Goal: Information Seeking & Learning: Find specific fact

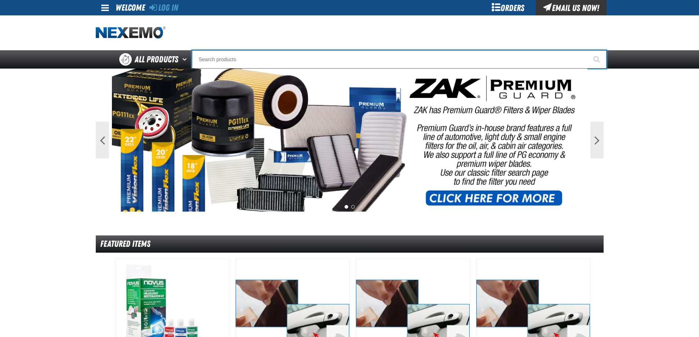
click at [324, 51] on input "Search" at bounding box center [399, 59] width 415 height 18
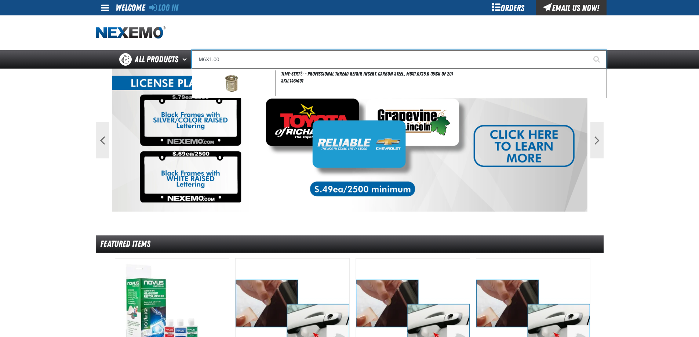
type input "M6X1.00"
click at [588, 50] on button "Start Searching" at bounding box center [597, 59] width 18 height 18
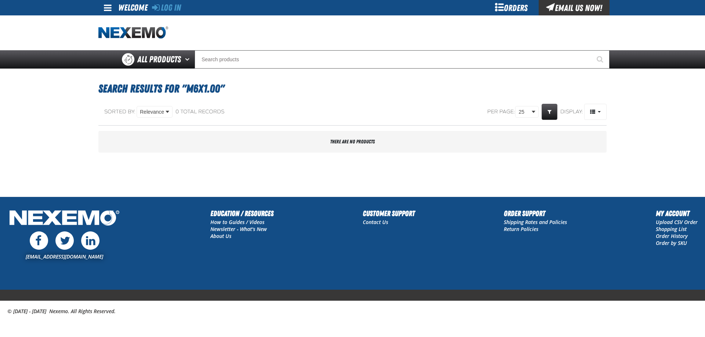
click at [55, 118] on main "Search Results for "M6X1.00" Sorted By: Relevance Relevance SKU (Low to High) S…" at bounding box center [352, 133] width 705 height 128
